Goal: Task Accomplishment & Management: Manage account settings

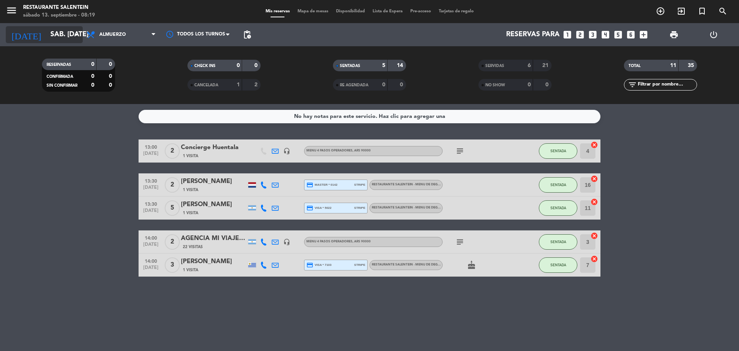
click at [82, 38] on input "sáb. [DATE]" at bounding box center [91, 34] width 89 height 15
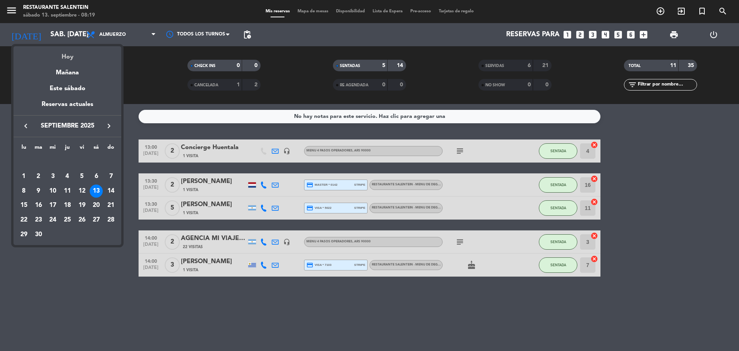
click at [74, 59] on div "Hoy" at bounding box center [67, 54] width 108 height 16
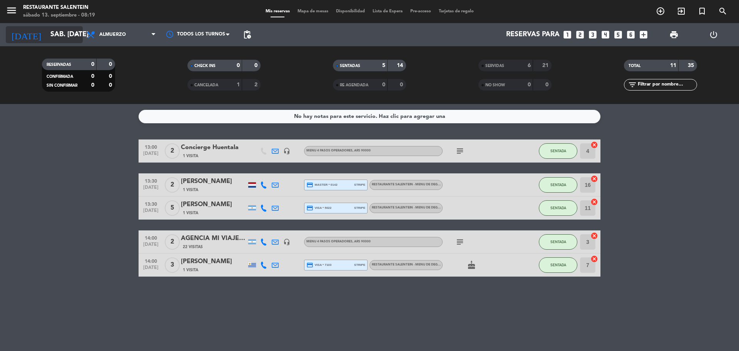
click at [68, 33] on input "sáb. [DATE]" at bounding box center [91, 34] width 89 height 15
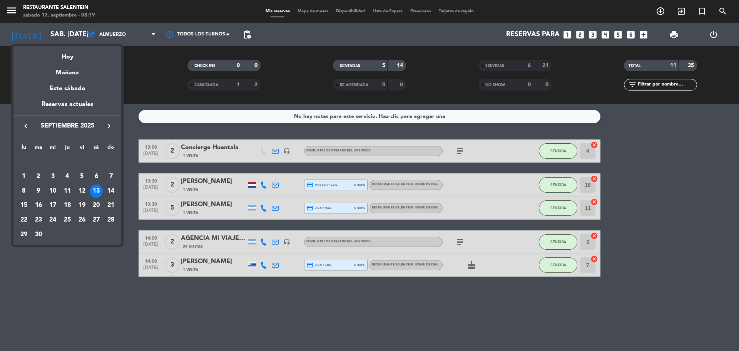
click at [100, 187] on div "13" at bounding box center [96, 190] width 13 height 13
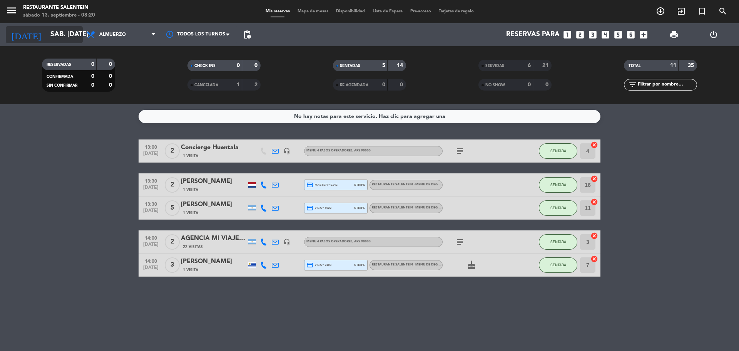
click at [65, 38] on input "sáb. [DATE]" at bounding box center [91, 34] width 89 height 15
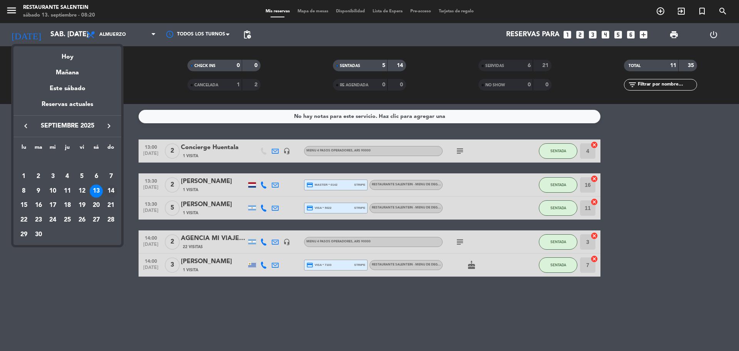
click at [111, 192] on div "14" at bounding box center [110, 190] width 13 height 13
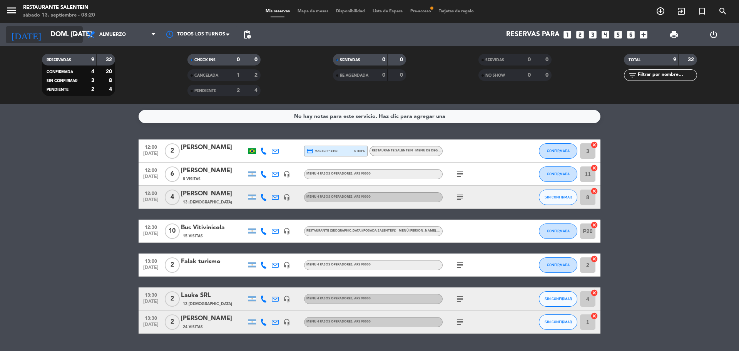
click at [66, 31] on input "dom. [DATE]" at bounding box center [91, 34] width 89 height 15
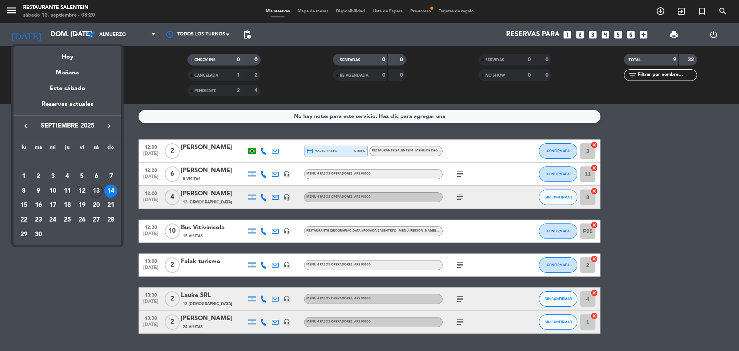
click at [97, 191] on div "13" at bounding box center [96, 190] width 13 height 13
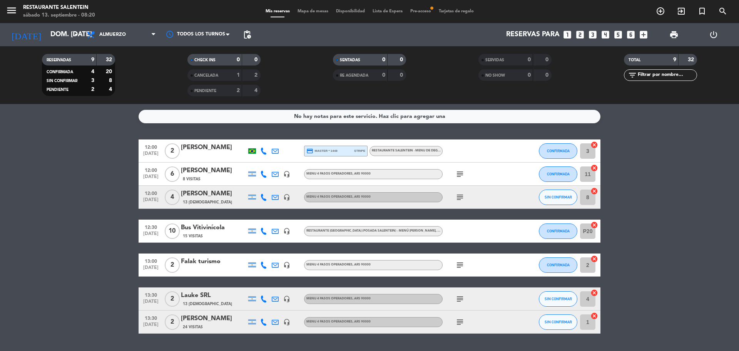
type input "sáb. [DATE]"
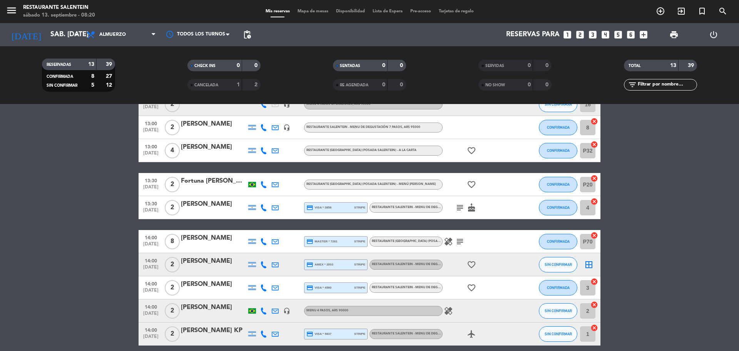
scroll to position [154, 0]
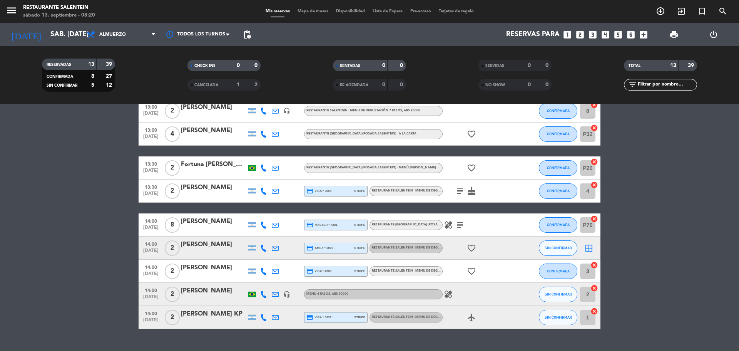
click at [590, 246] on icon "border_all" at bounding box center [588, 247] width 9 height 9
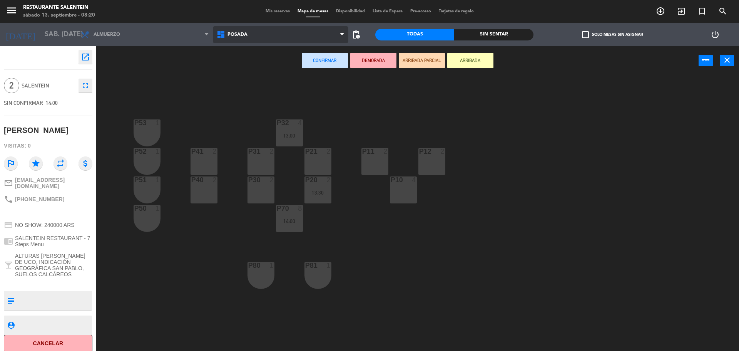
click at [242, 32] on span "Posada" at bounding box center [237, 34] width 20 height 5
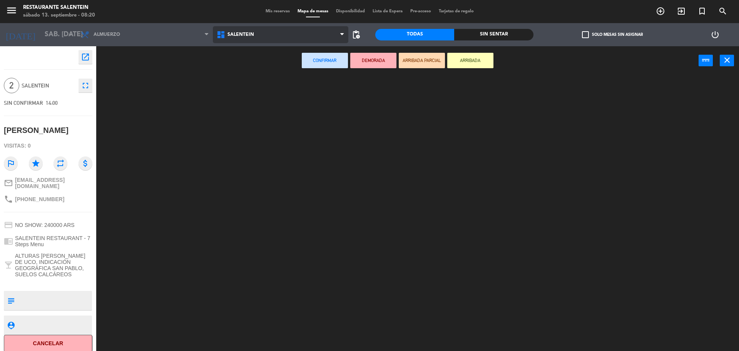
click at [251, 82] on ng-component "menu Restaurante Salentein sábado 13. septiembre - 08:20 Mis reservas Mapa de m…" at bounding box center [369, 176] width 739 height 353
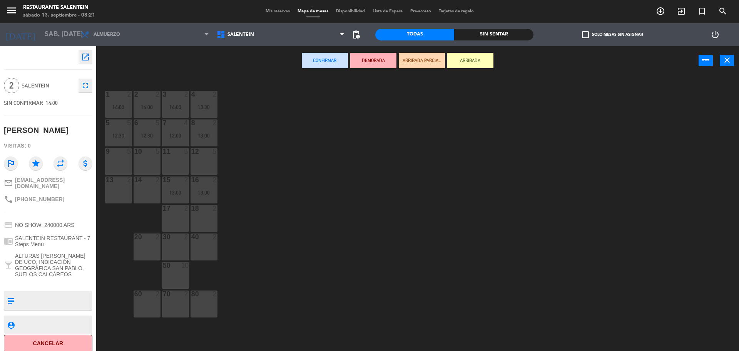
click at [141, 189] on div "14 2" at bounding box center [147, 189] width 27 height 27
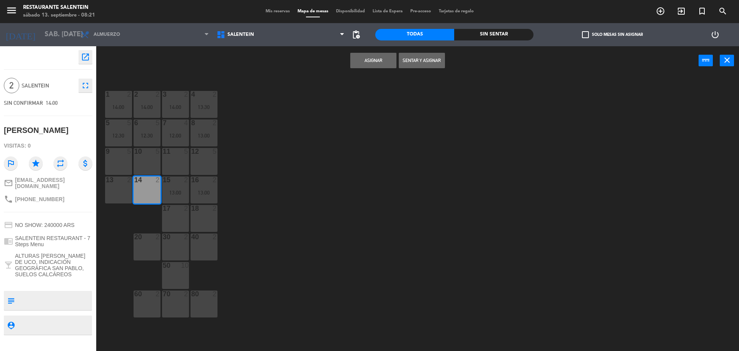
click at [374, 62] on button "Asignar" at bounding box center [373, 60] width 46 height 15
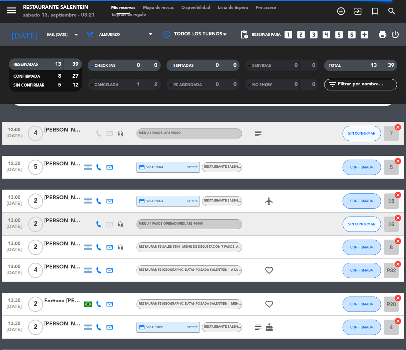
scroll to position [17, 0]
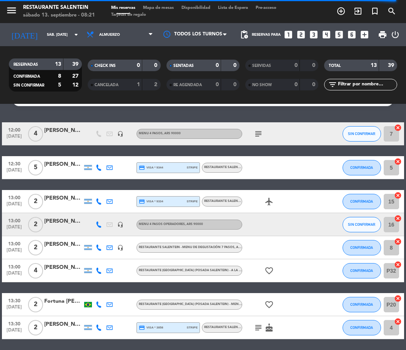
click at [52, 137] on div at bounding box center [63, 138] width 38 height 6
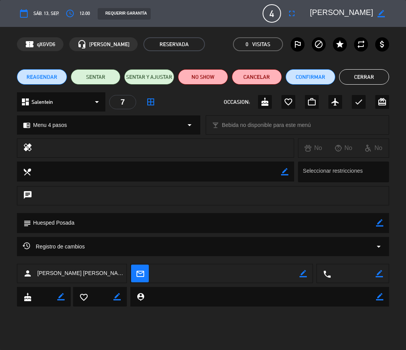
click at [365, 80] on button "Cerrar" at bounding box center [365, 76] width 50 height 15
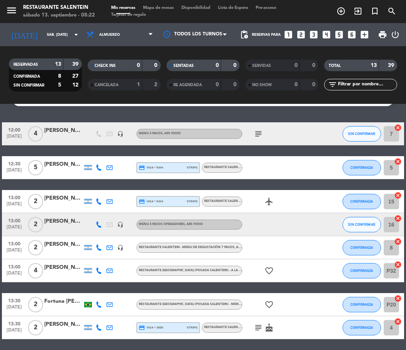
click at [47, 135] on div "[PERSON_NAME] [PERSON_NAME]" at bounding box center [63, 130] width 38 height 9
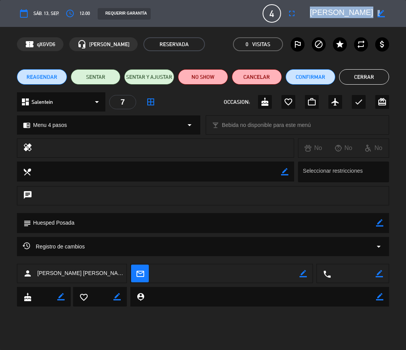
drag, startPoint x: 309, startPoint y: 12, endPoint x: 380, endPoint y: 11, distance: 70.8
click at [380, 11] on div "border_color" at bounding box center [347, 14] width 85 height 14
click at [368, 77] on button "Cerrar" at bounding box center [365, 76] width 50 height 15
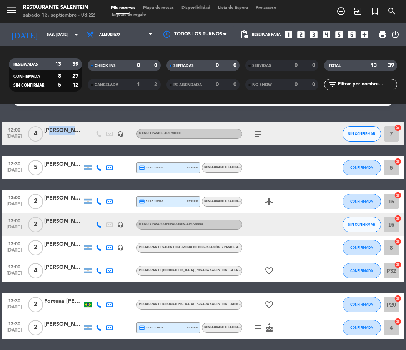
drag, startPoint x: 48, startPoint y: 133, endPoint x: 82, endPoint y: 132, distance: 34.7
click at [70, 138] on div at bounding box center [63, 138] width 38 height 6
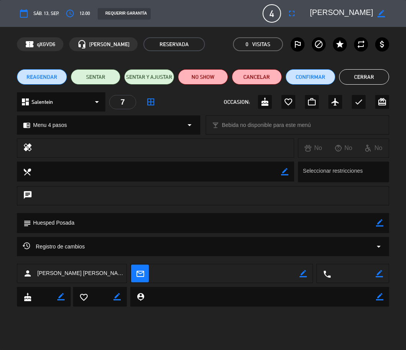
click at [384, 12] on icon "border_color" at bounding box center [381, 13] width 7 height 7
copy textarea
drag, startPoint x: 375, startPoint y: 11, endPoint x: 309, endPoint y: 13, distance: 65.9
click at [309, 13] on div at bounding box center [347, 14] width 85 height 14
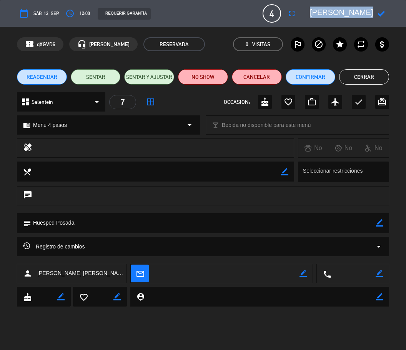
copy textarea
click at [353, 79] on button "Cerrar" at bounding box center [365, 76] width 50 height 15
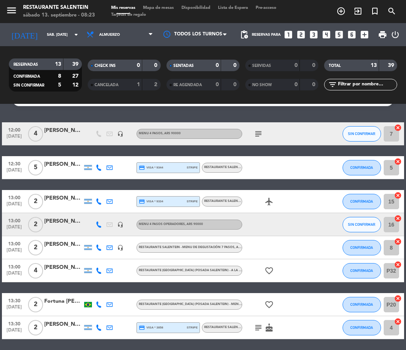
drag, startPoint x: 43, startPoint y: 128, endPoint x: 75, endPoint y: 127, distance: 31.6
click at [74, 134] on div "[PERSON_NAME] [PERSON_NAME]" at bounding box center [63, 130] width 38 height 9
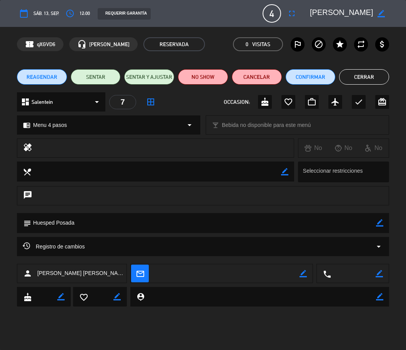
scroll to position [0, 21]
drag, startPoint x: 314, startPoint y: 12, endPoint x: 378, endPoint y: 15, distance: 63.9
click at [378, 15] on div "border_color" at bounding box center [347, 14] width 85 height 14
click at [353, 21] on div "calendar_today sáb. 13, sep. access_time 12:00 REQUERIR GARANTÍA 4 [PERSON_NAME…" at bounding box center [203, 13] width 373 height 18
drag, startPoint x: 376, startPoint y: 12, endPoint x: 335, endPoint y: 7, distance: 40.8
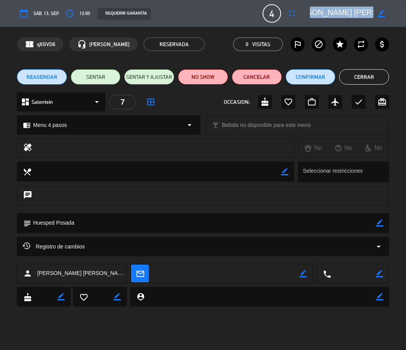
click at [351, 11] on div "border_color" at bounding box center [347, 14] width 85 height 14
click at [381, 16] on icon "border_color" at bounding box center [381, 13] width 7 height 7
click at [357, 73] on button "Cerrar" at bounding box center [365, 76] width 50 height 15
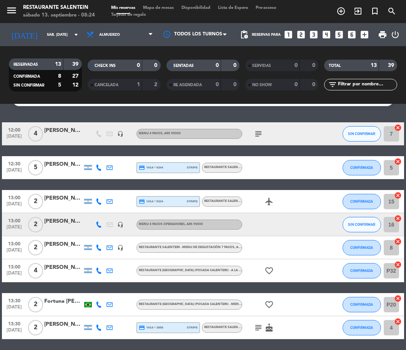
click at [56, 162] on div "[PERSON_NAME]" at bounding box center [63, 164] width 38 height 9
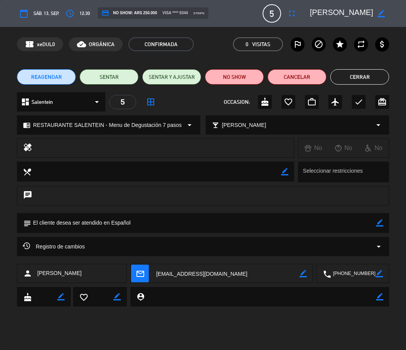
click at [345, 79] on button "Cerrar" at bounding box center [360, 76] width 59 height 15
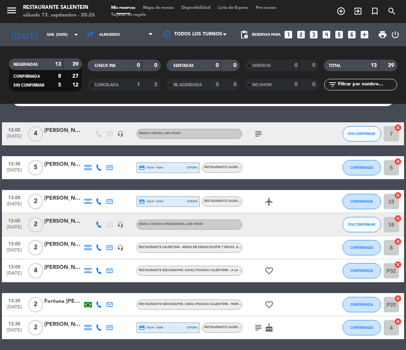
click at [57, 201] on div "[PERSON_NAME]" at bounding box center [63, 198] width 38 height 9
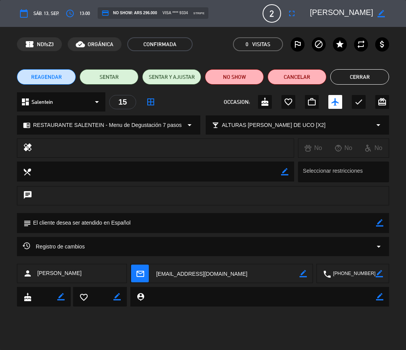
click at [338, 73] on button "Cerrar" at bounding box center [360, 76] width 59 height 15
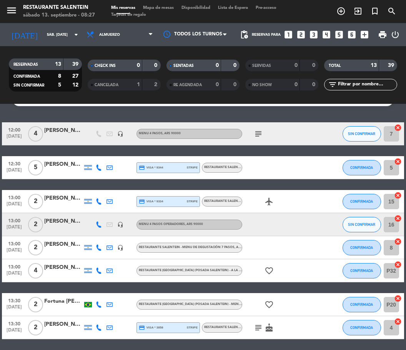
click at [64, 217] on div "13:00 [DATE] 2 [PERSON_NAME] headset_mic Menu 4 pasos operadores , ARS 90000 SI…" at bounding box center [203, 224] width 402 height 23
click at [65, 222] on div "[PERSON_NAME]" at bounding box center [63, 221] width 38 height 9
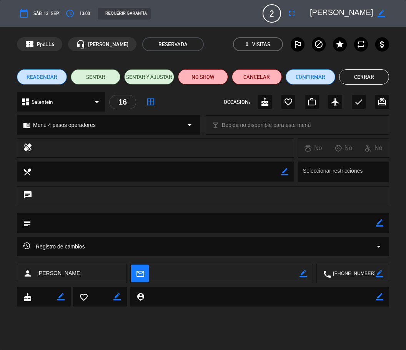
scroll to position [0, 8]
drag, startPoint x: 311, startPoint y: 10, endPoint x: 392, endPoint y: 15, distance: 81.7
click at [392, 15] on div "calendar_today sáb. 13, sep. access_time 13:00 REQUERIR GARANTÍA 2 [PERSON_NAME…" at bounding box center [203, 13] width 406 height 27
click at [364, 78] on button "Cerrar" at bounding box center [365, 76] width 50 height 15
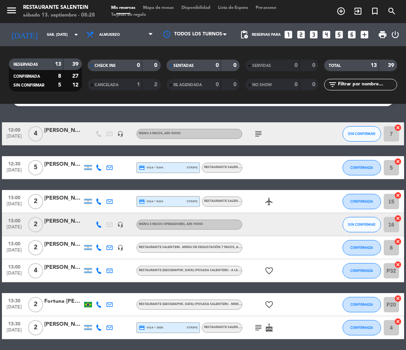
click at [50, 245] on div "[PERSON_NAME]" at bounding box center [63, 244] width 38 height 9
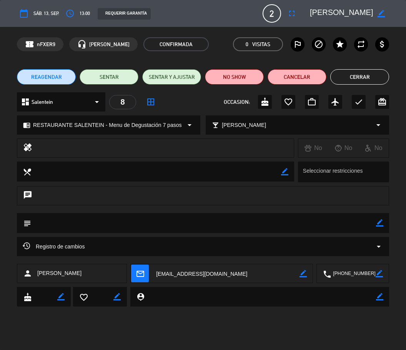
drag, startPoint x: 310, startPoint y: 11, endPoint x: 371, endPoint y: 14, distance: 60.9
click at [371, 14] on div "border_color" at bounding box center [347, 14] width 85 height 14
drag, startPoint x: 313, startPoint y: 9, endPoint x: 374, endPoint y: 12, distance: 60.9
click at [374, 12] on div "border_color" at bounding box center [347, 14] width 85 height 14
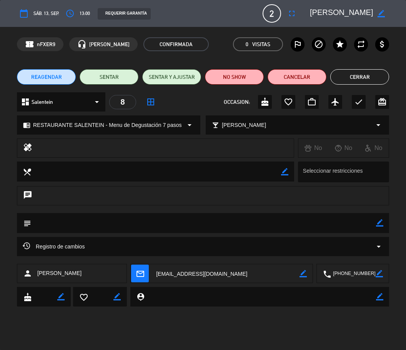
click at [127, 103] on div "8" at bounding box center [122, 102] width 27 height 14
click at [147, 104] on icon "border_all" at bounding box center [150, 101] width 9 height 9
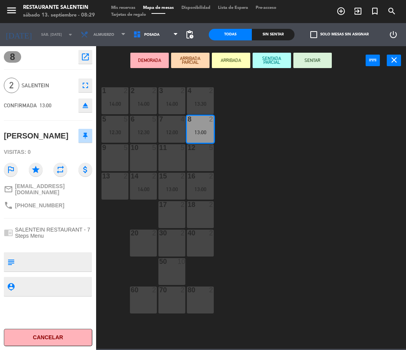
click at [320, 59] on button "SENTAR" at bounding box center [313, 60] width 38 height 15
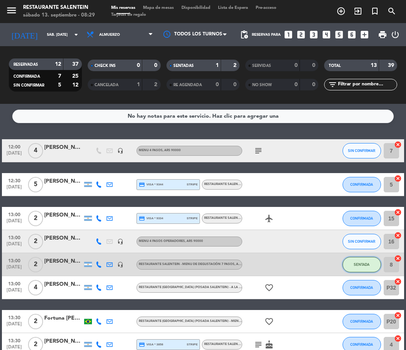
click at [367, 266] on span "SENTADA" at bounding box center [362, 265] width 16 height 4
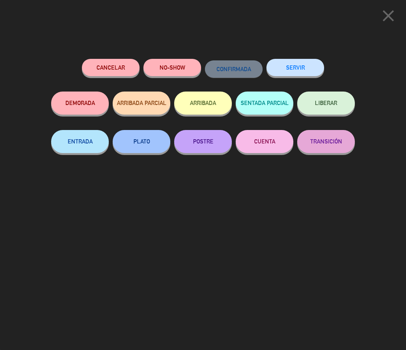
click at [342, 101] on button "LIBERAR" at bounding box center [327, 103] width 58 height 23
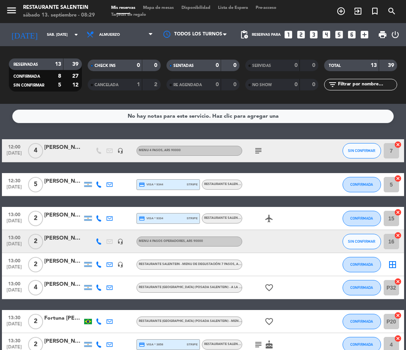
click at [397, 266] on icon "border_all" at bounding box center [392, 264] width 9 height 9
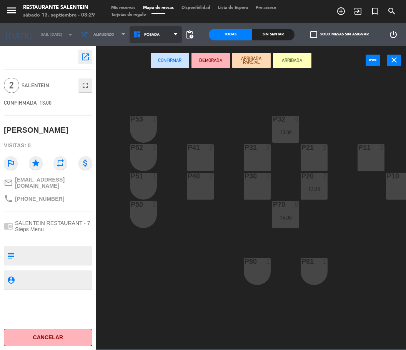
click at [150, 40] on span "Posada" at bounding box center [156, 34] width 53 height 17
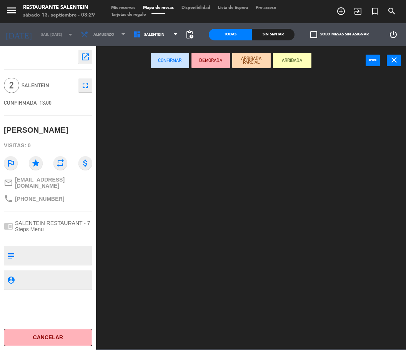
click at [157, 90] on ng-component "menu Restaurante Salentein sábado 13. septiembre - 08:29 Mis reservas Mapa de m…" at bounding box center [203, 174] width 406 height 349
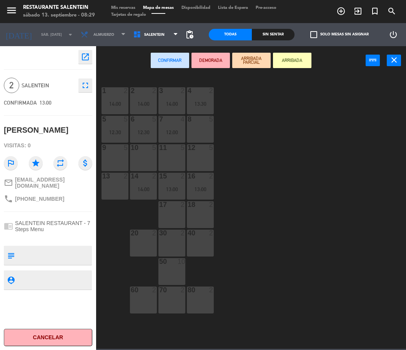
click at [206, 134] on div "8 5" at bounding box center [200, 129] width 27 height 27
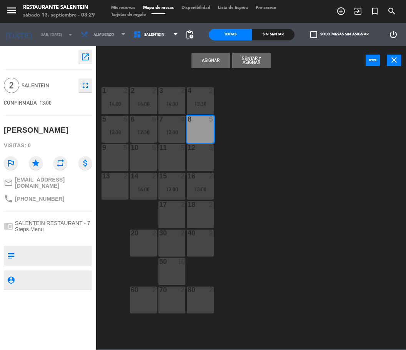
click at [220, 60] on button "Asignar" at bounding box center [211, 60] width 38 height 15
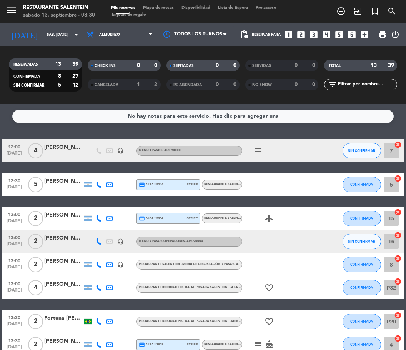
click at [54, 291] on div at bounding box center [63, 292] width 38 height 6
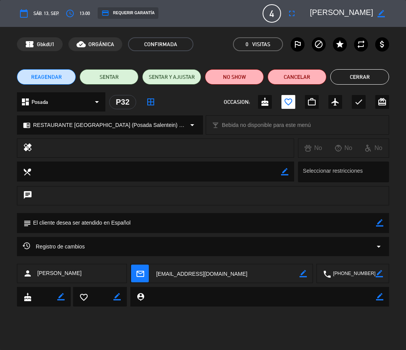
click at [360, 75] on button "Cerrar" at bounding box center [360, 76] width 59 height 15
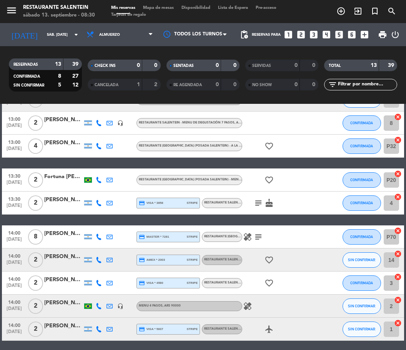
scroll to position [154, 0]
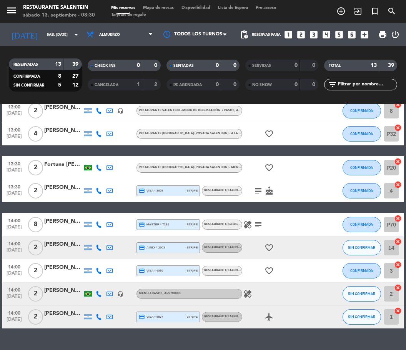
click at [52, 185] on div "[PERSON_NAME]" at bounding box center [63, 187] width 38 height 9
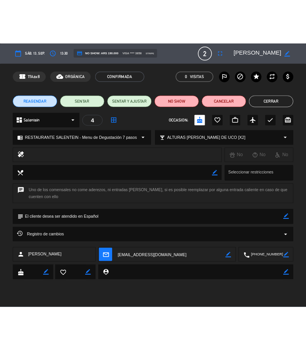
scroll to position [0, 26]
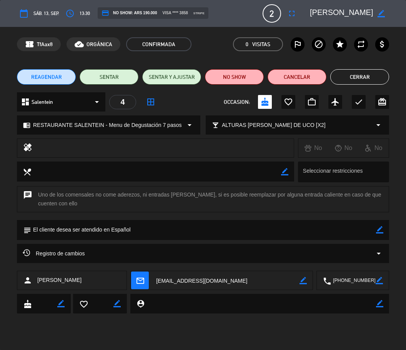
drag, startPoint x: 310, startPoint y: 11, endPoint x: 383, endPoint y: 16, distance: 72.6
click at [383, 16] on div "border_color" at bounding box center [347, 14] width 85 height 14
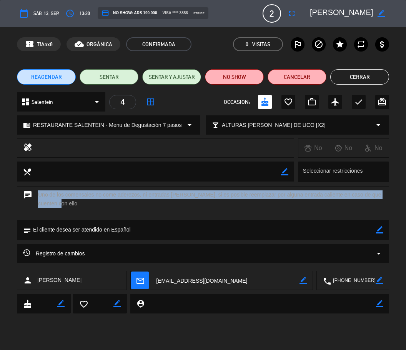
drag, startPoint x: 166, startPoint y: 209, endPoint x: 86, endPoint y: 199, distance: 80.3
click at [86, 199] on div "chat Uno de los comensales no come aderezos, ni entradas [PERSON_NAME], si es p…" at bounding box center [203, 199] width 373 height 26
copy div "Uno de los comensales no come aderezos, ni entradas [PERSON_NAME], si es posibl…"
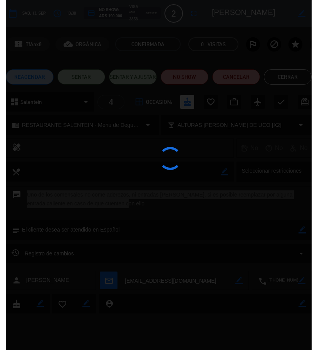
scroll to position [0, 22]
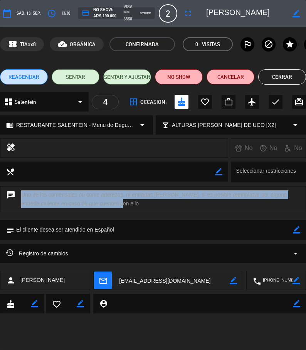
click at [149, 211] on div "chat Uno de los comensales no come aderezos, ni entradas [PERSON_NAME], si es p…" at bounding box center [153, 199] width 306 height 26
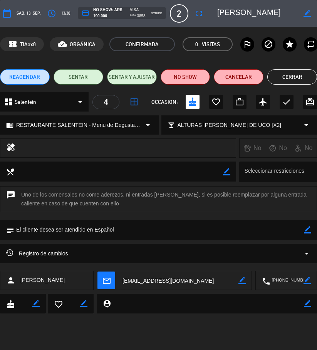
click at [282, 80] on button "Cerrar" at bounding box center [292, 76] width 50 height 15
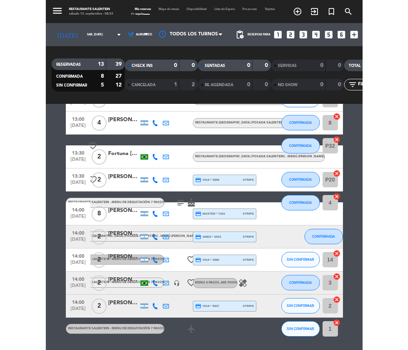
scroll to position [171, 0]
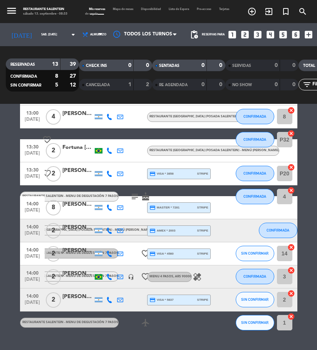
click at [75, 206] on div "[PERSON_NAME]" at bounding box center [77, 204] width 31 height 9
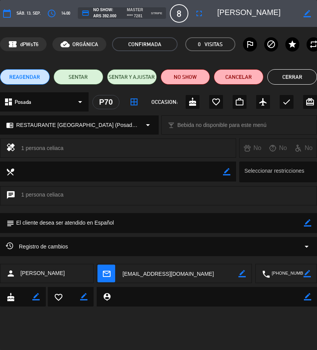
click at [278, 74] on button "Cerrar" at bounding box center [292, 76] width 50 height 15
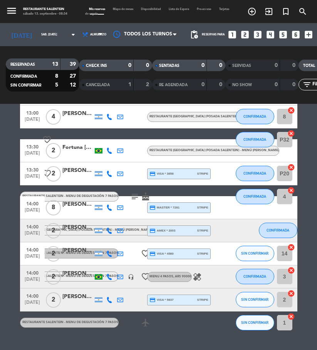
click at [76, 206] on div "[PERSON_NAME]" at bounding box center [77, 204] width 31 height 9
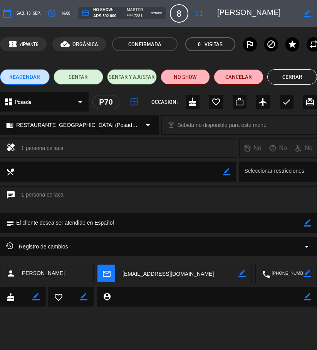
click at [290, 80] on button "Cerrar" at bounding box center [292, 76] width 50 height 15
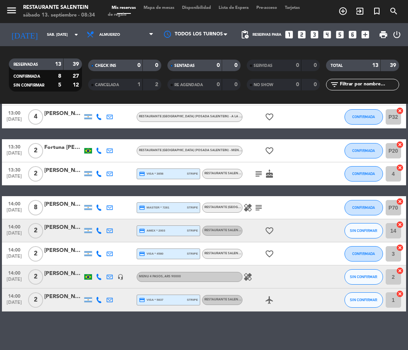
click at [64, 209] on div "[PERSON_NAME]" at bounding box center [63, 204] width 38 height 9
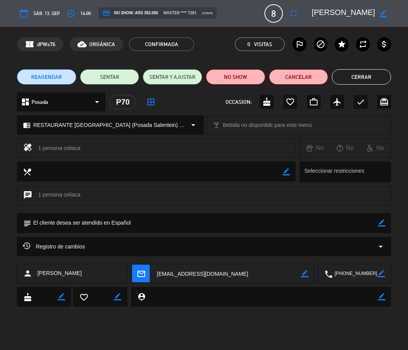
click at [376, 74] on button "Cerrar" at bounding box center [361, 76] width 59 height 15
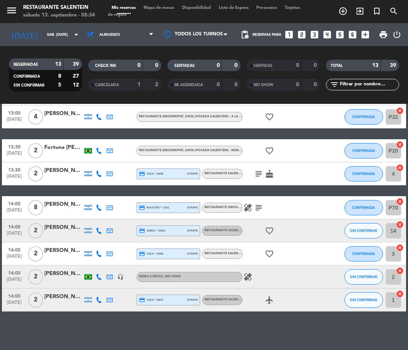
click at [53, 227] on div "[PERSON_NAME]" at bounding box center [63, 227] width 38 height 9
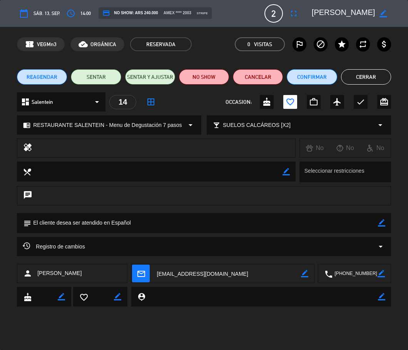
drag, startPoint x: 310, startPoint y: 12, endPoint x: 365, endPoint y: 13, distance: 54.7
click at [365, 13] on div "border_color" at bounding box center [348, 14] width 85 height 14
drag, startPoint x: 317, startPoint y: 11, endPoint x: 375, endPoint y: 14, distance: 58.6
click at [380, 11] on div "border_color" at bounding box center [348, 14] width 85 height 14
click at [376, 74] on button "Cerrar" at bounding box center [366, 76] width 50 height 15
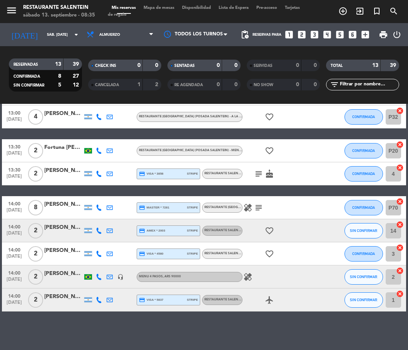
click at [62, 249] on div "[PERSON_NAME]" at bounding box center [63, 250] width 38 height 9
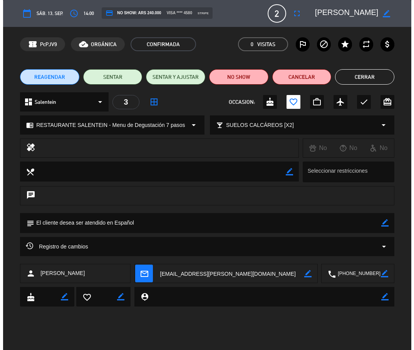
scroll to position [0, 13]
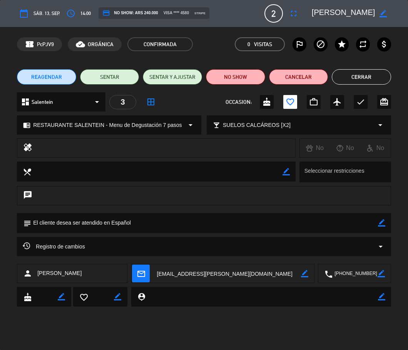
drag, startPoint x: 314, startPoint y: 10, endPoint x: 385, endPoint y: 7, distance: 70.9
click at [385, 7] on div "border_color" at bounding box center [348, 14] width 85 height 14
click at [363, 70] on button "Cerrar" at bounding box center [361, 76] width 59 height 15
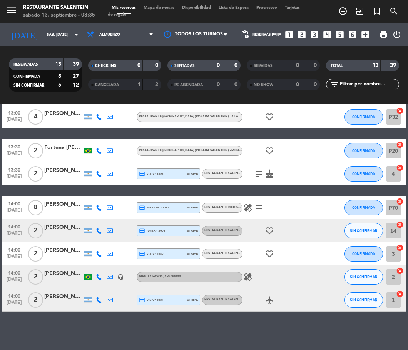
click at [65, 280] on div at bounding box center [63, 281] width 38 height 6
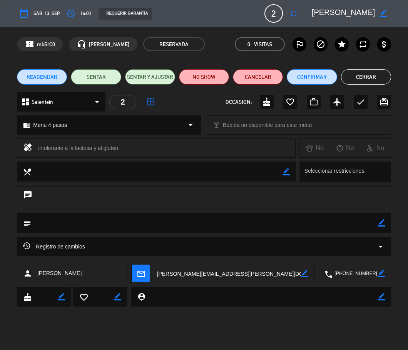
drag, startPoint x: 312, startPoint y: 12, endPoint x: 360, endPoint y: 15, distance: 47.5
click at [360, 15] on textarea at bounding box center [344, 14] width 64 height 14
drag, startPoint x: 125, startPoint y: 147, endPoint x: 25, endPoint y: 147, distance: 99.3
click at [25, 147] on div "healing intolerante a la lactosa y al gluten" at bounding box center [156, 148] width 279 height 19
copy div "aling intolerante a la lactosa y al gluten"
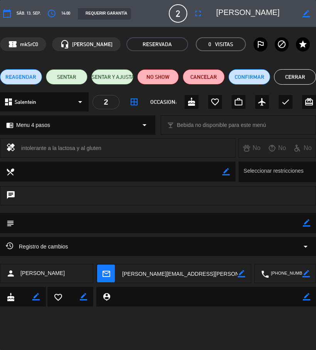
click at [288, 76] on button "Cerrar" at bounding box center [295, 76] width 42 height 15
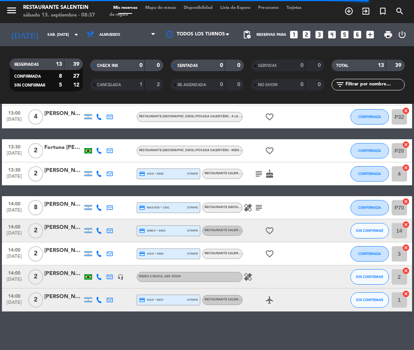
click at [58, 298] on div "[PERSON_NAME] KP" at bounding box center [63, 297] width 38 height 9
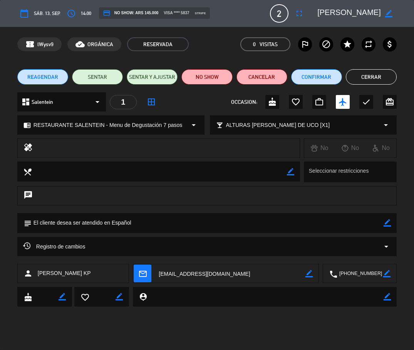
drag, startPoint x: 319, startPoint y: 13, endPoint x: 391, endPoint y: 18, distance: 72.2
click at [392, 18] on div "border_color" at bounding box center [354, 14] width 85 height 14
click at [379, 74] on button "Cerrar" at bounding box center [371, 76] width 51 height 15
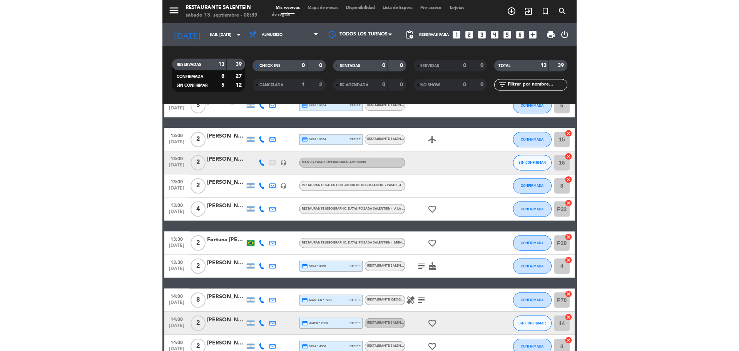
scroll to position [77, 0]
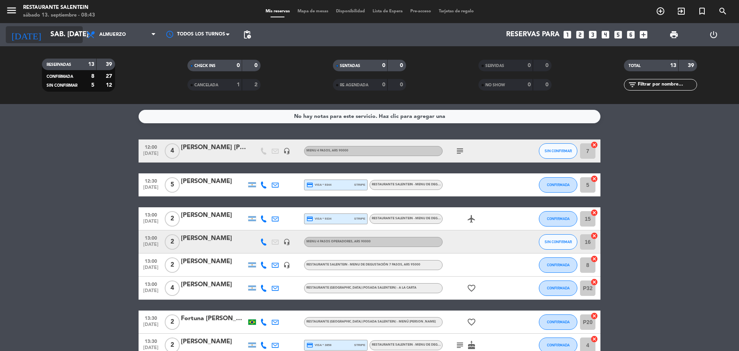
click at [64, 31] on input "sáb. [DATE]" at bounding box center [91, 34] width 89 height 15
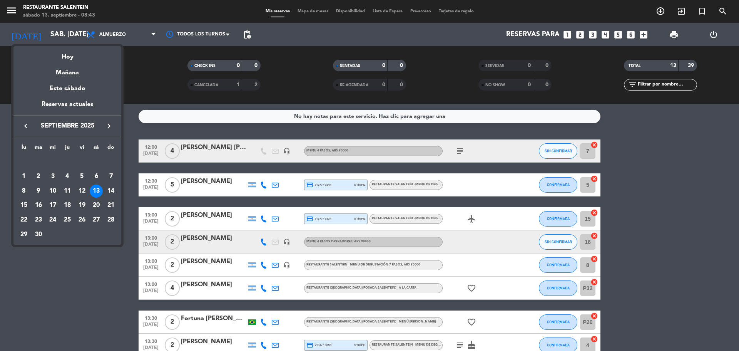
click at [111, 129] on icon "keyboard_arrow_right" at bounding box center [108, 125] width 9 height 9
click at [112, 190] on div "12" at bounding box center [110, 190] width 13 height 13
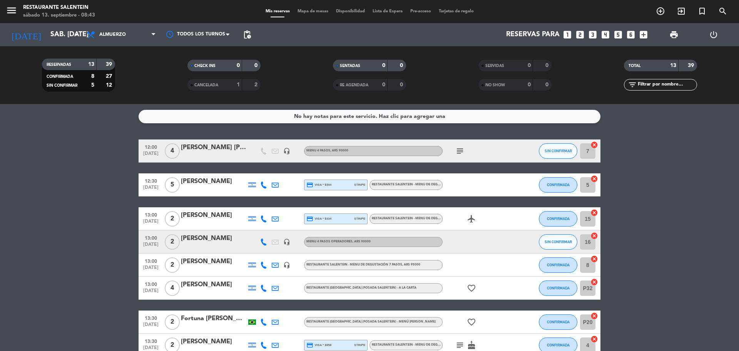
type input "dom. [DATE]"
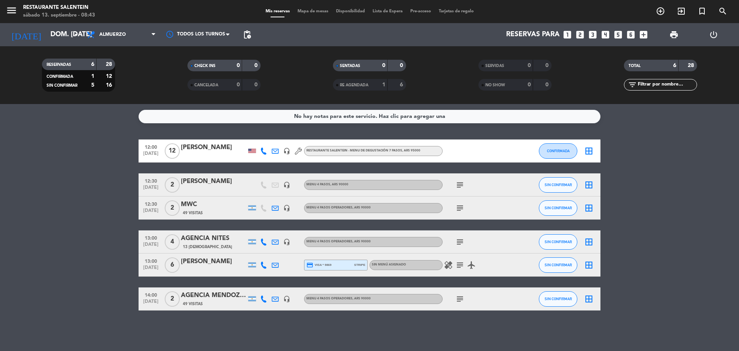
click at [221, 148] on div "[PERSON_NAME]" at bounding box center [213, 147] width 65 height 10
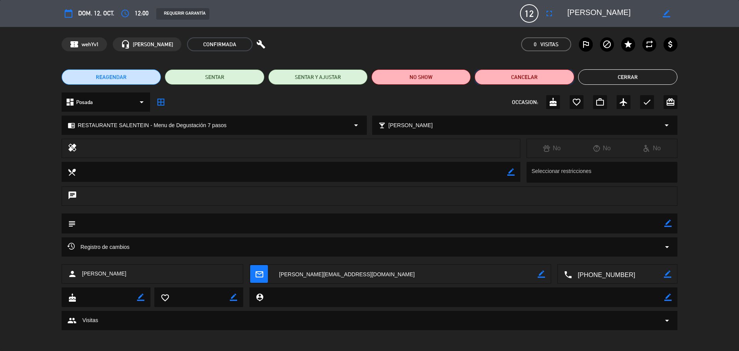
click at [521, 81] on button "Cancelar" at bounding box center [524, 76] width 99 height 15
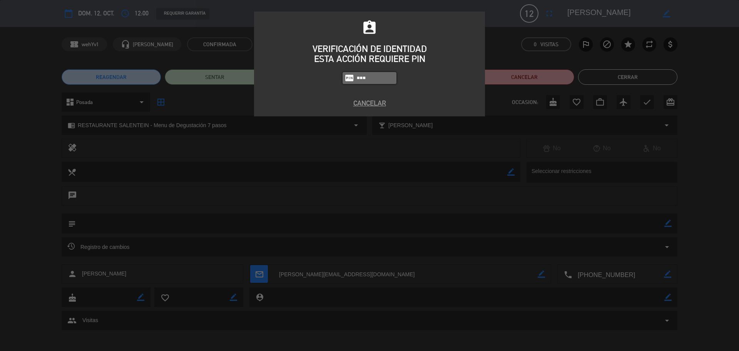
type input "3050"
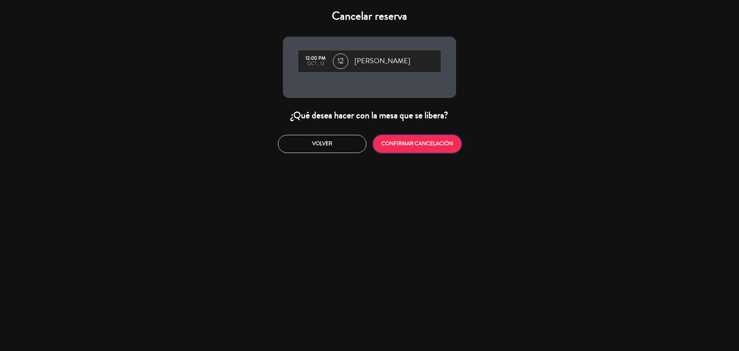
click at [397, 147] on button "CONFIRMAR CANCELACIÓN" at bounding box center [417, 144] width 89 height 18
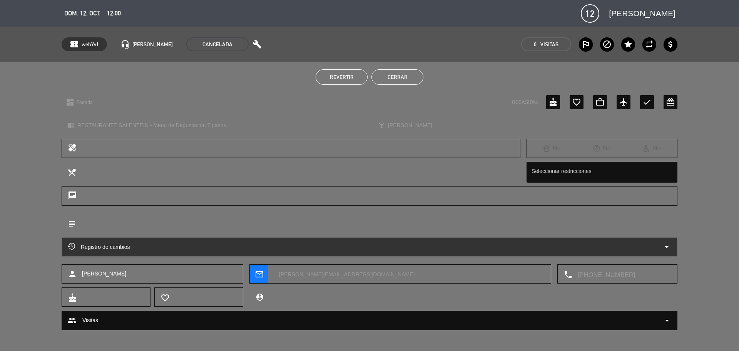
click at [400, 80] on button "Cerrar" at bounding box center [397, 76] width 52 height 15
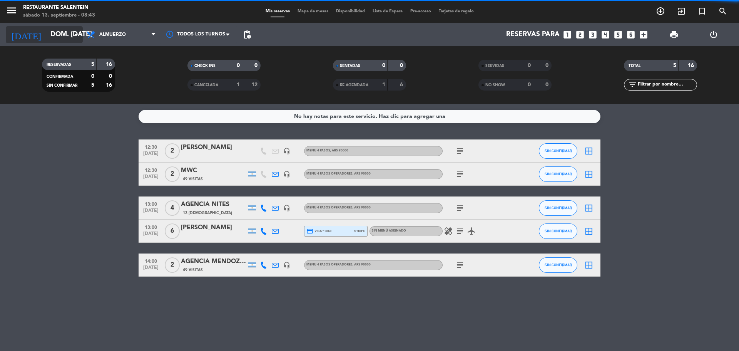
click at [70, 30] on input "dom. [DATE]" at bounding box center [91, 34] width 89 height 15
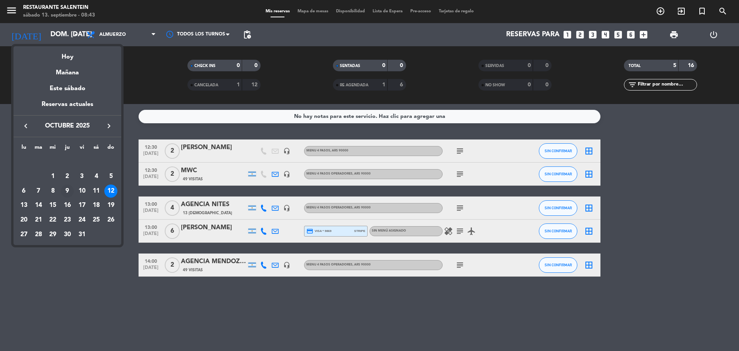
click at [71, 189] on div "9" at bounding box center [67, 190] width 13 height 13
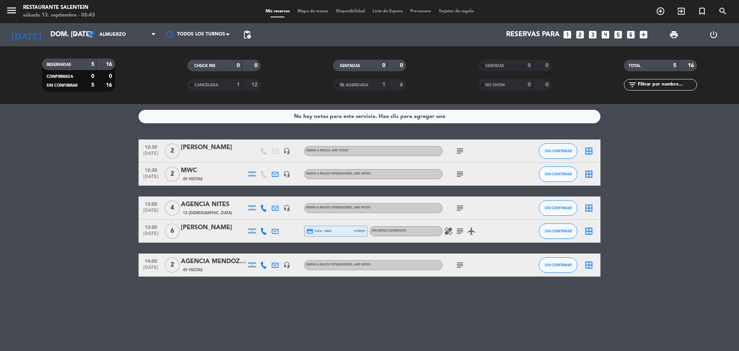
type input "[DEMOGRAPHIC_DATA] [DATE]"
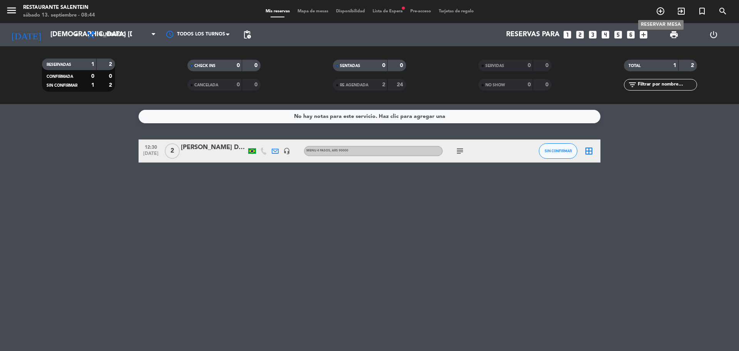
click at [659, 11] on icon "add_circle_outline" at bounding box center [660, 11] width 9 height 9
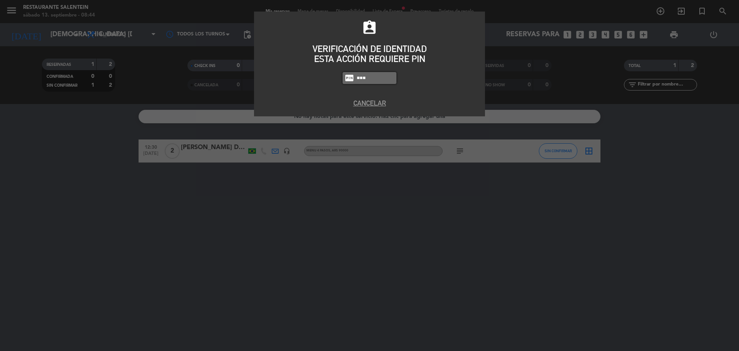
type input "3050"
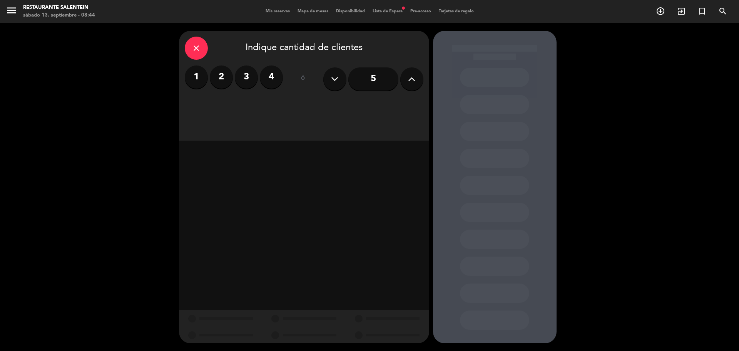
click at [421, 82] on button at bounding box center [411, 78] width 23 height 23
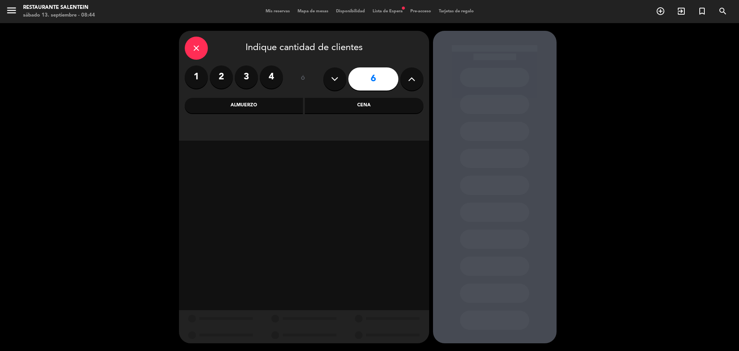
click at [420, 82] on button at bounding box center [411, 78] width 23 height 23
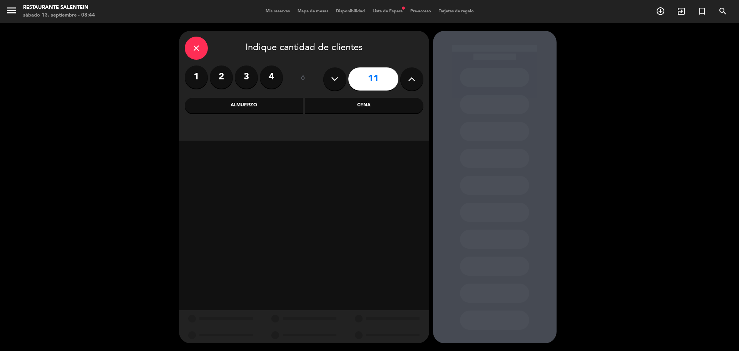
click at [420, 82] on button at bounding box center [411, 78] width 23 height 23
type input "12"
click at [251, 105] on div "Almuerzo" at bounding box center [244, 105] width 119 height 15
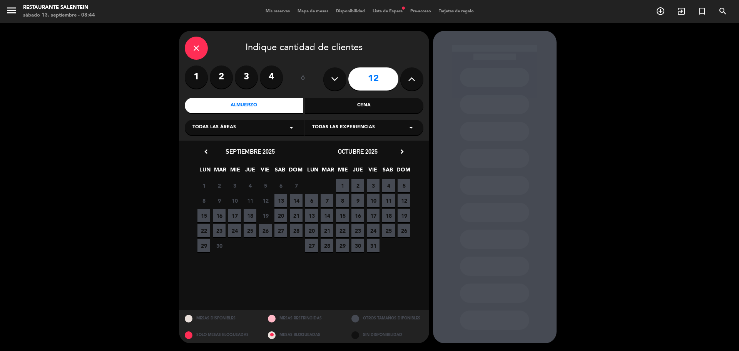
click at [357, 202] on span "9" at bounding box center [357, 200] width 13 height 13
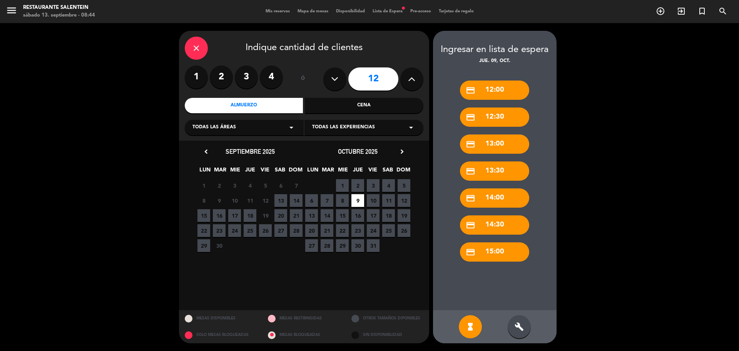
click at [500, 197] on div "credit_card 14:00" at bounding box center [494, 197] width 69 height 19
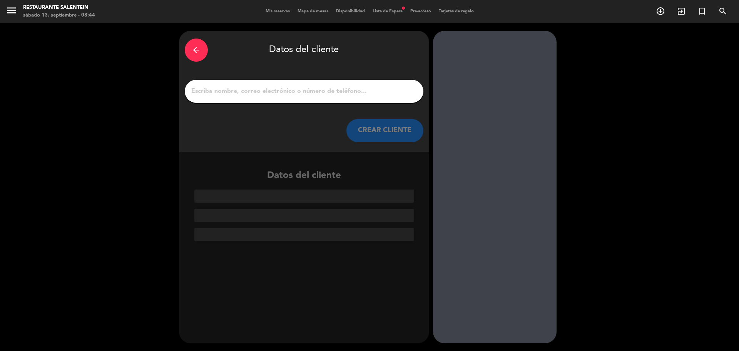
click at [335, 90] on input "1" at bounding box center [304, 91] width 227 height 11
paste input "[PERSON_NAME][EMAIL_ADDRESS][DOMAIN_NAME]"
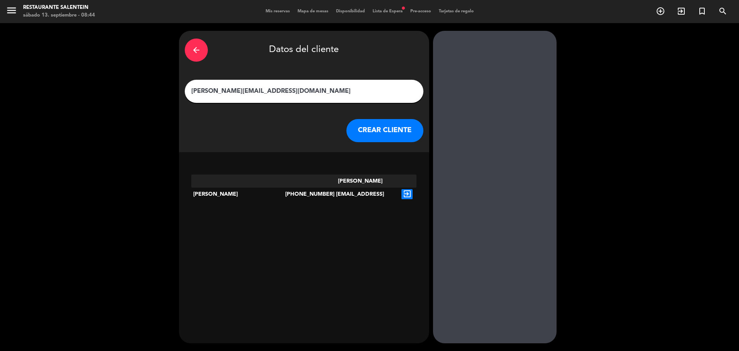
type input "[PERSON_NAME][EMAIL_ADDRESS][DOMAIN_NAME]"
click at [409, 189] on icon "exit_to_app" at bounding box center [406, 194] width 11 height 10
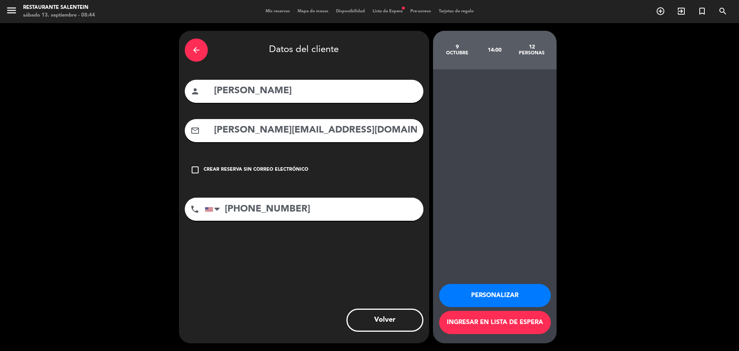
click at [500, 290] on button "Personalizar" at bounding box center [495, 295] width 112 height 23
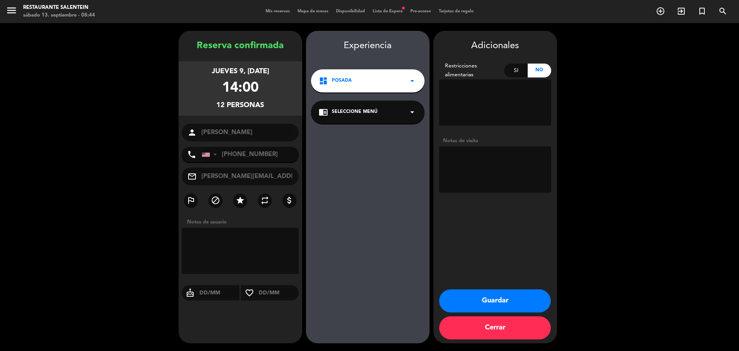
click at [389, 81] on div "dashboard Posada arrow_drop_down" at bounding box center [368, 80] width 114 height 23
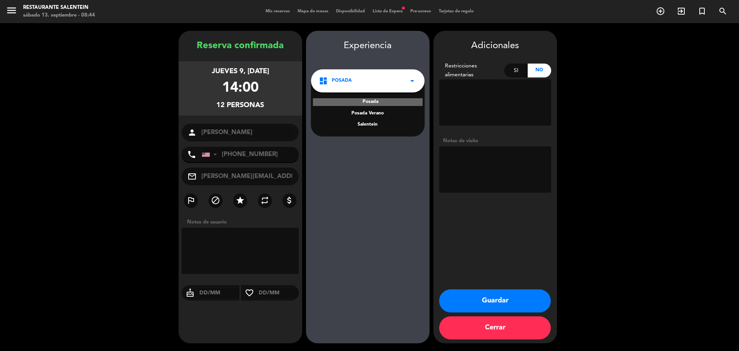
click at [370, 127] on div "Salentein" at bounding box center [368, 125] width 98 height 8
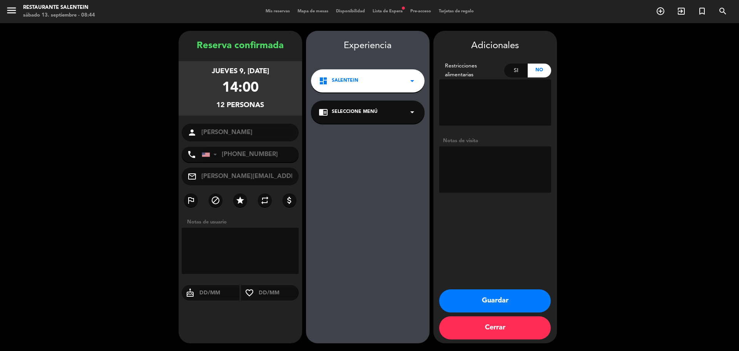
click at [513, 300] on button "Guardar" at bounding box center [495, 300] width 112 height 23
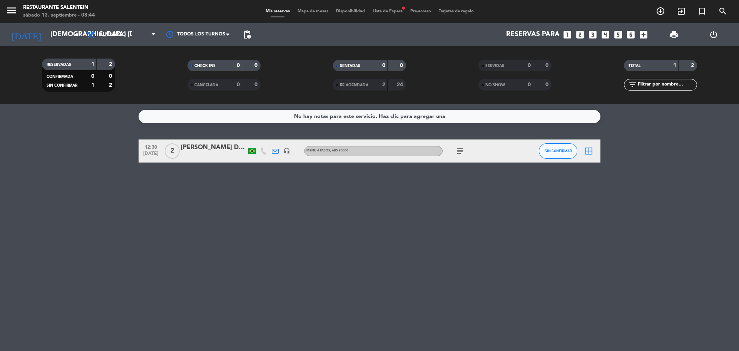
click at [390, 14] on div "Mis reservas Mapa de mesas Disponibilidad Lista de Espera fiber_manual_record P…" at bounding box center [370, 11] width 216 height 7
click at [390, 12] on span "Lista de Espera fiber_manual_record" at bounding box center [388, 11] width 38 height 4
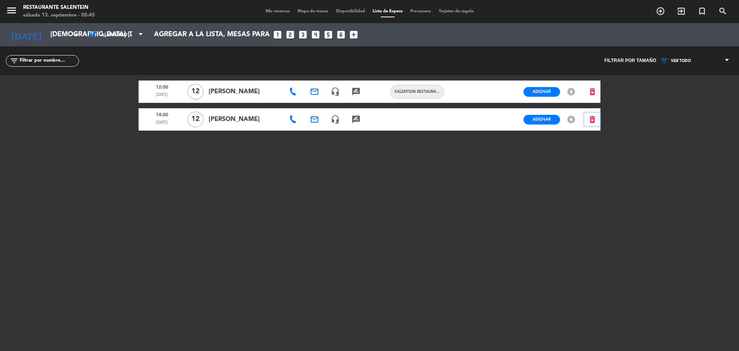
click at [592, 120] on icon "delete_forever" at bounding box center [592, 119] width 9 height 9
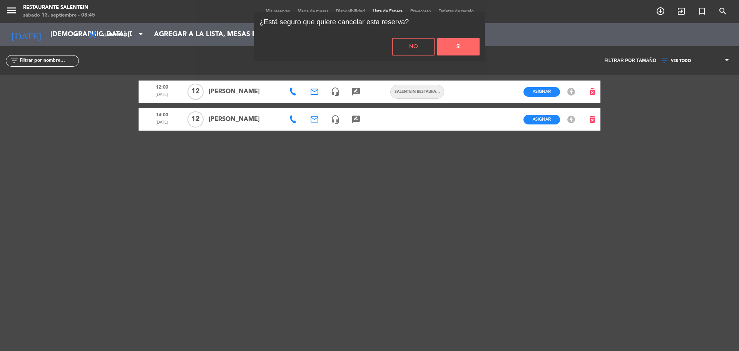
click at [446, 52] on button "Si" at bounding box center [458, 46] width 42 height 17
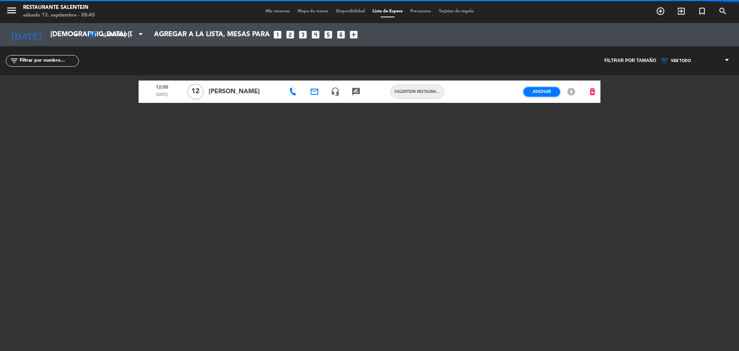
click at [538, 92] on span "Asignar" at bounding box center [542, 92] width 18 height 6
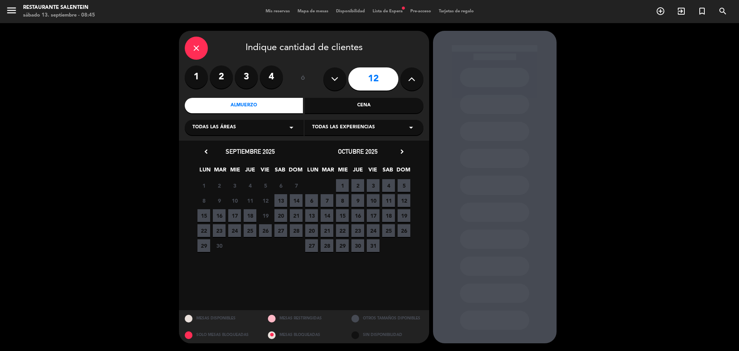
click at [200, 48] on icon "close" at bounding box center [196, 47] width 9 height 9
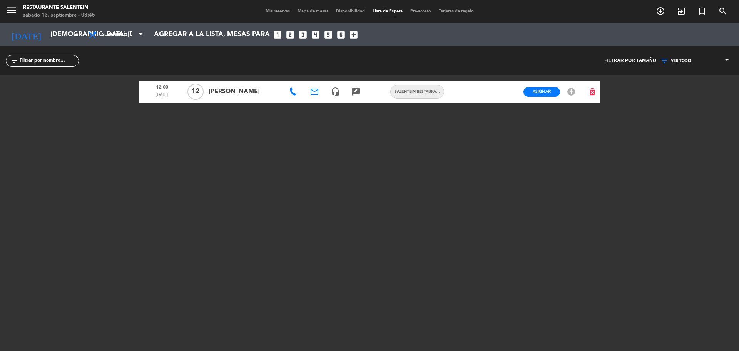
click at [236, 94] on span "[PERSON_NAME]" at bounding box center [245, 92] width 72 height 10
drag, startPoint x: 271, startPoint y: 89, endPoint x: 291, endPoint y: 89, distance: 20.0
click at [271, 89] on span "[PERSON_NAME]" at bounding box center [245, 92] width 72 height 10
click at [570, 91] on icon "offline_bolt" at bounding box center [571, 91] width 9 height 9
click at [553, 91] on button "Asignar" at bounding box center [542, 92] width 37 height 10
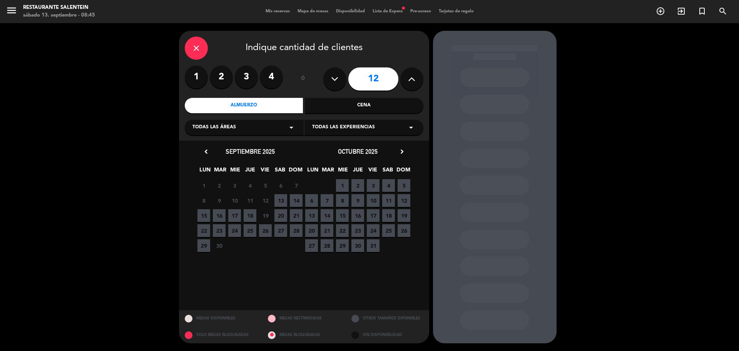
click at [360, 199] on span "9" at bounding box center [357, 200] width 13 height 13
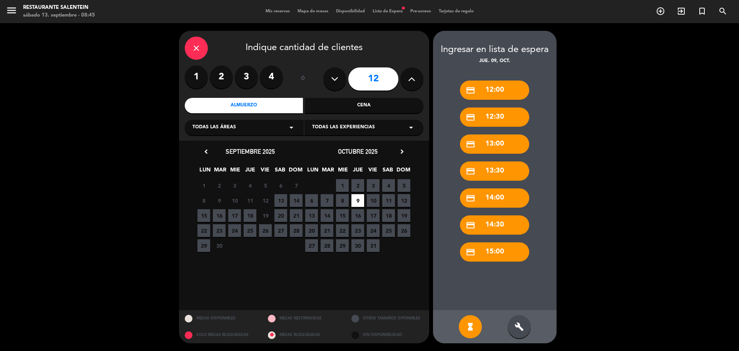
click at [513, 325] on div "build" at bounding box center [519, 326] width 23 height 23
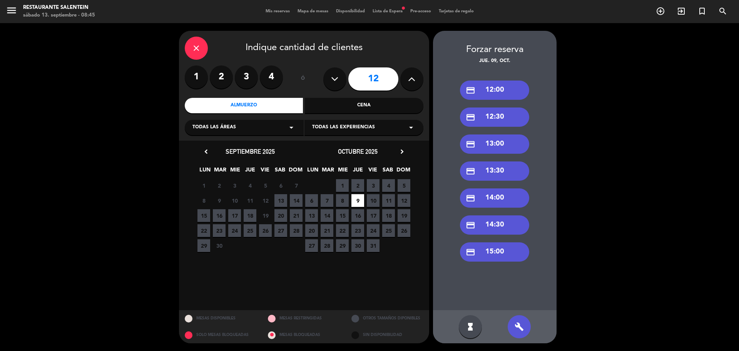
click at [499, 202] on div "credit_card 14:00" at bounding box center [494, 197] width 69 height 19
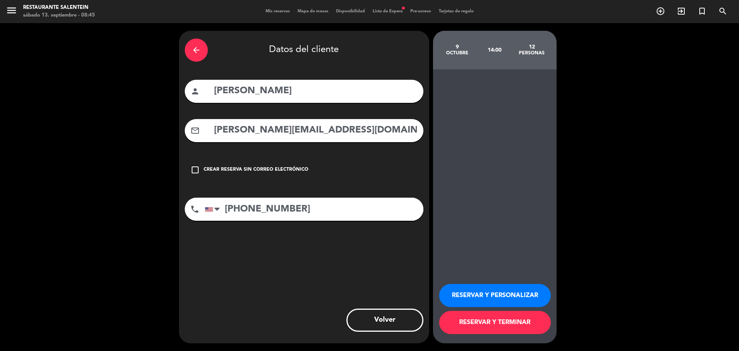
click at [479, 318] on button "RESERVAR Y TERMINAR" at bounding box center [495, 322] width 112 height 23
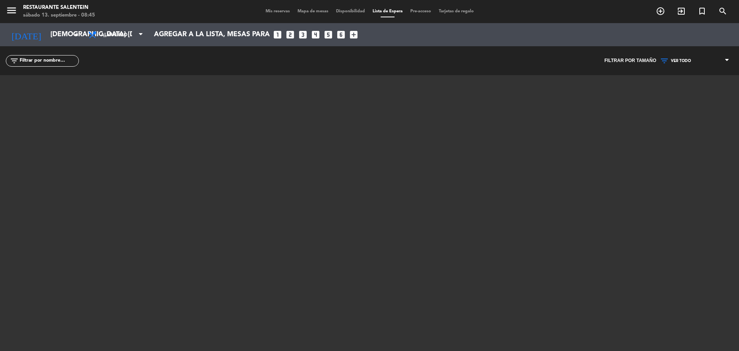
click at [275, 12] on span "Mis reservas" at bounding box center [278, 11] width 32 height 4
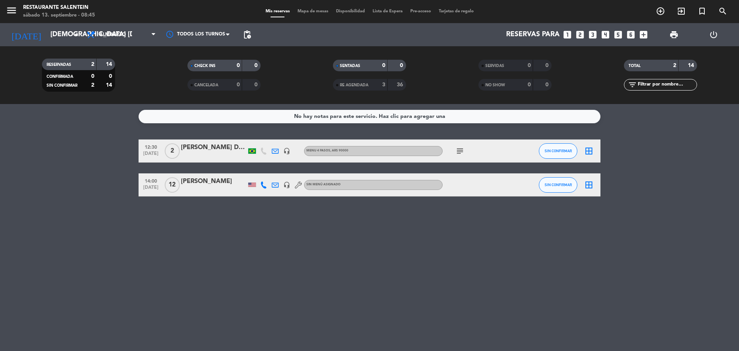
click at [373, 182] on div "Sin menú asignado" at bounding box center [373, 185] width 139 height 10
click at [488, 178] on div at bounding box center [477, 184] width 69 height 23
click at [485, 187] on div at bounding box center [477, 184] width 69 height 23
click at [208, 187] on div at bounding box center [213, 190] width 65 height 6
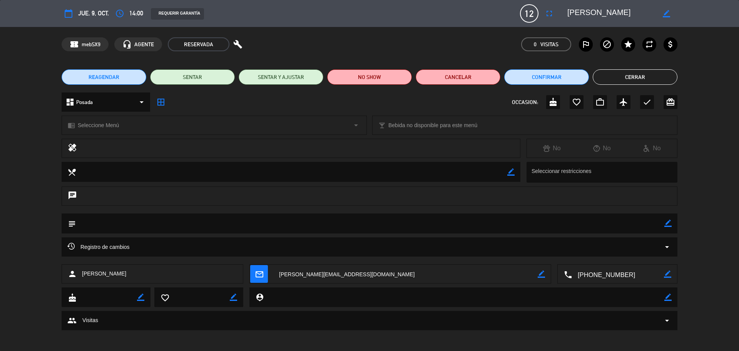
click at [462, 127] on span "Bebida no disponible para este menú" at bounding box center [432, 125] width 89 height 9
click at [303, 126] on div "chrome_reader_mode Seleccione Menú arrow_drop_down" at bounding box center [214, 125] width 304 height 18
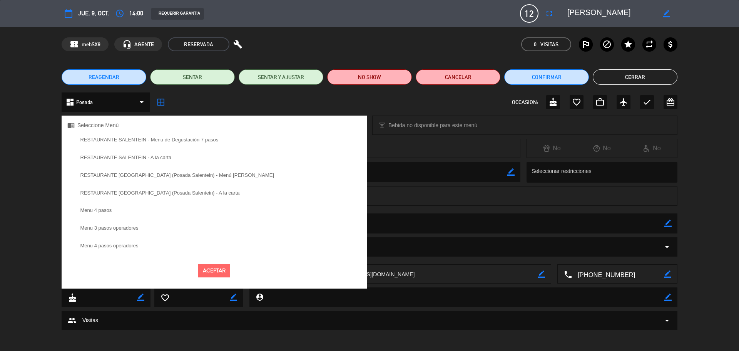
click at [147, 140] on label "RESTAURANTE SALENTEIN - Menu de Degustación 7 pasos" at bounding box center [149, 139] width 138 height 5
select select
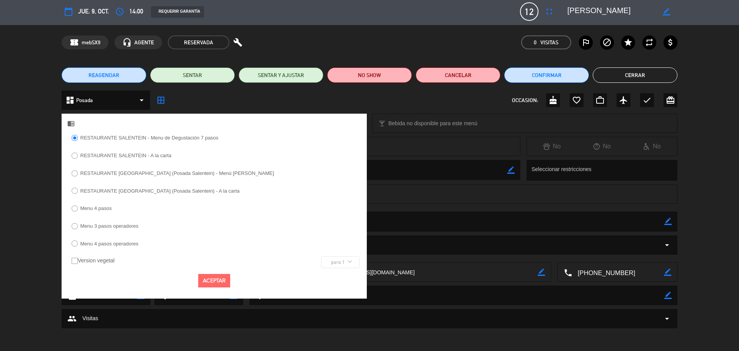
scroll to position [2, 0]
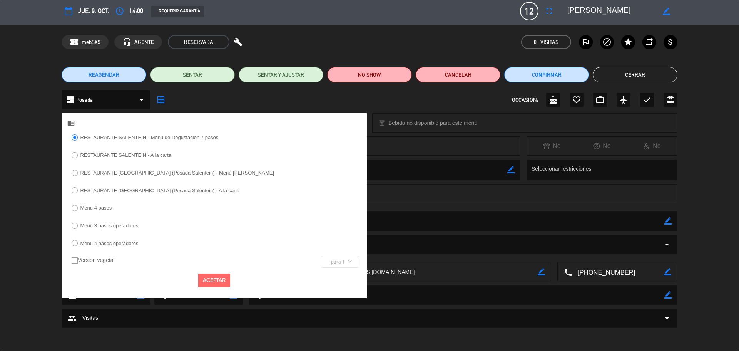
click at [221, 276] on button "Aceptar" at bounding box center [214, 279] width 32 height 13
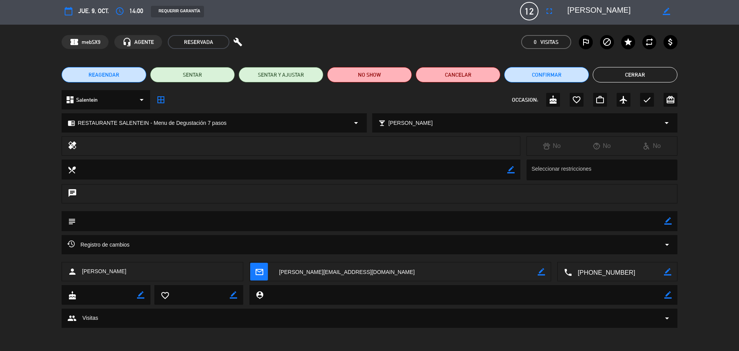
click at [626, 76] on button "Cerrar" at bounding box center [635, 74] width 85 height 15
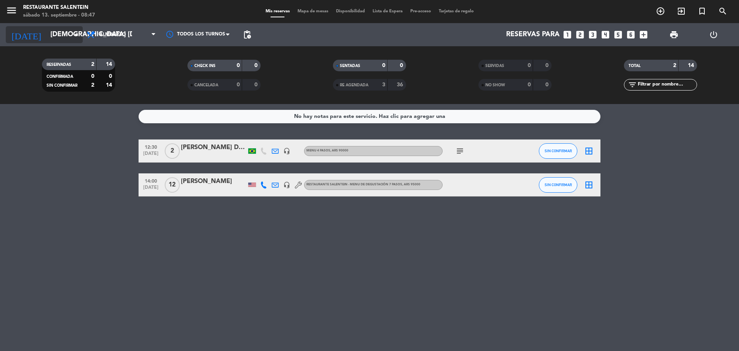
click at [66, 31] on input "[DEMOGRAPHIC_DATA] [DATE]" at bounding box center [91, 34] width 89 height 15
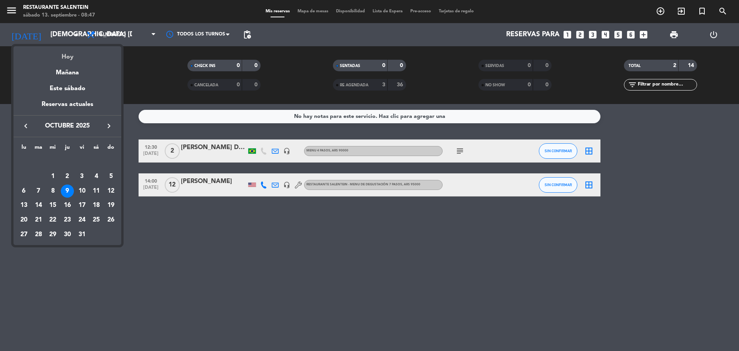
click at [65, 58] on div "Hoy" at bounding box center [67, 54] width 108 height 16
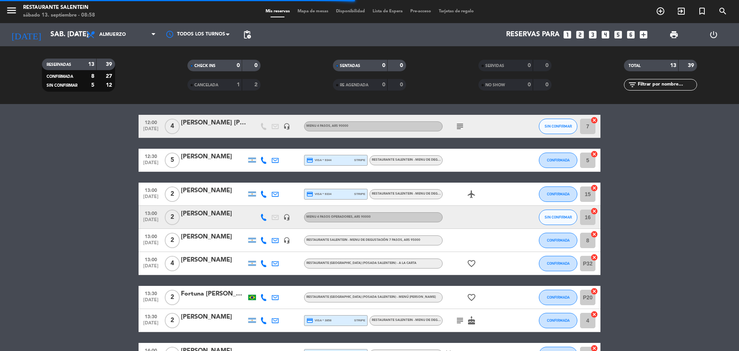
scroll to position [38, 0]
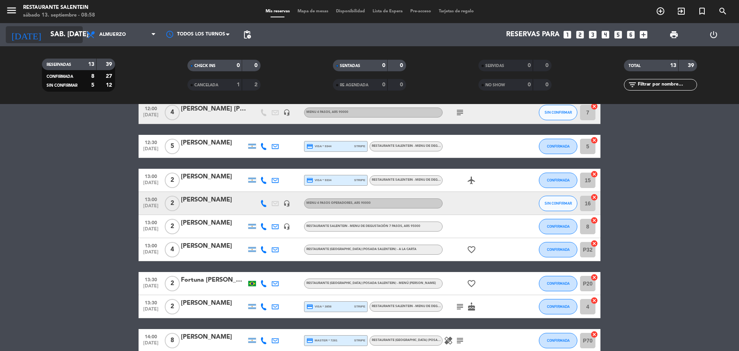
click at [78, 35] on icon "arrow_drop_down" at bounding box center [76, 34] width 9 height 9
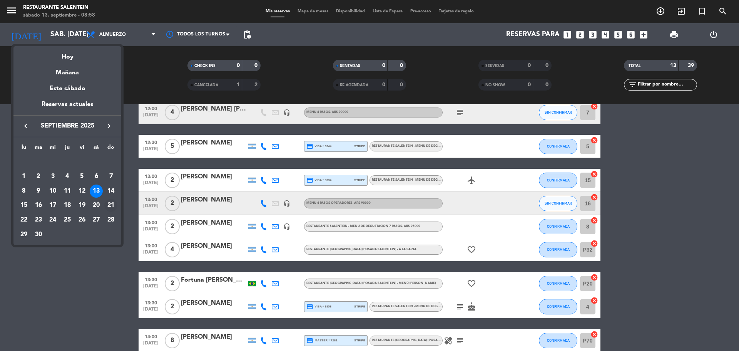
click at [110, 208] on div "21" at bounding box center [110, 205] width 13 height 13
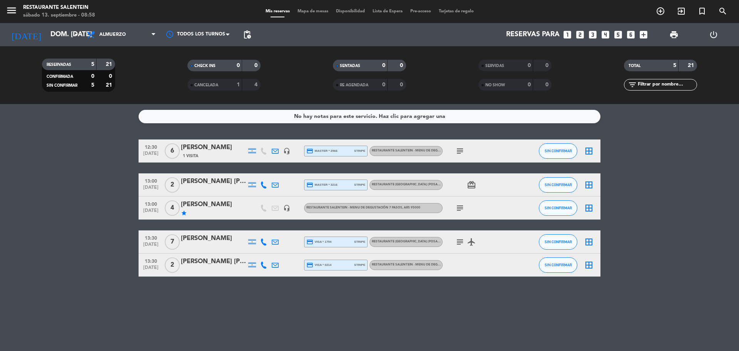
scroll to position [0, 0]
click at [75, 33] on icon "arrow_drop_down" at bounding box center [76, 34] width 9 height 9
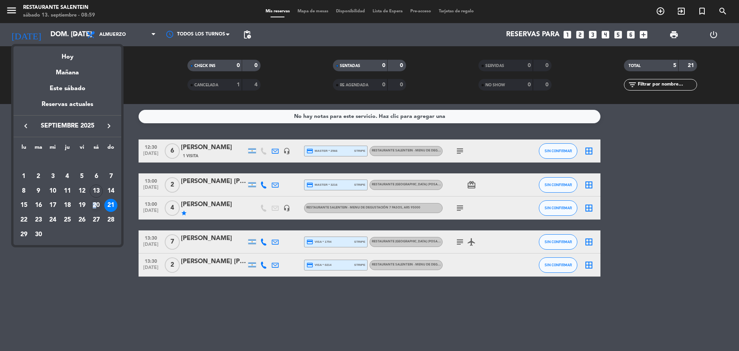
click at [95, 201] on div "20" at bounding box center [96, 205] width 13 height 13
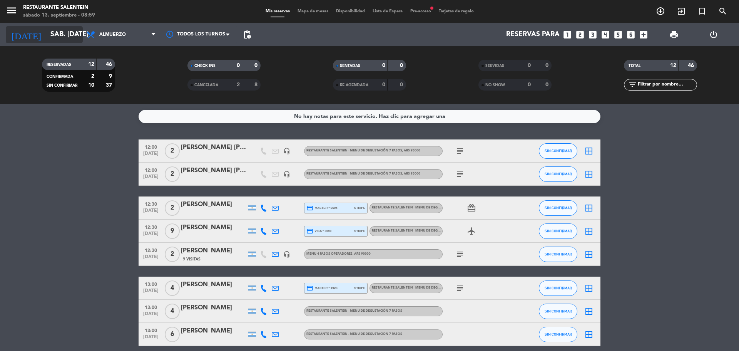
click at [72, 30] on icon "arrow_drop_down" at bounding box center [76, 34] width 9 height 9
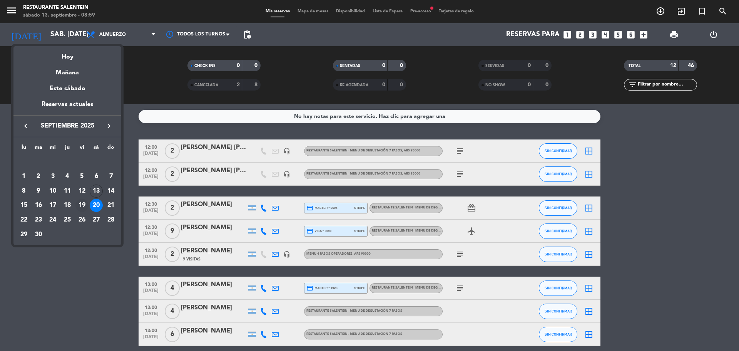
click at [85, 205] on div "19" at bounding box center [81, 205] width 13 height 13
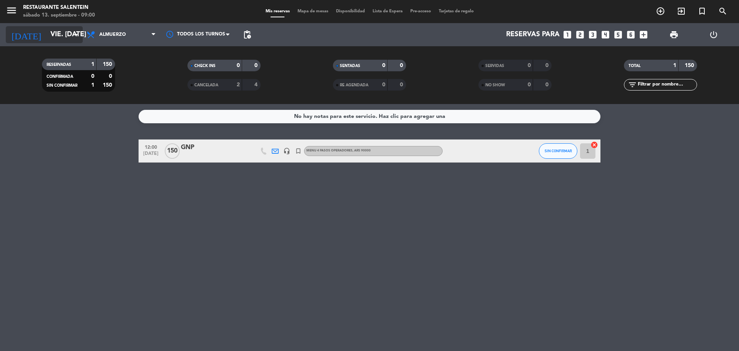
click at [80, 30] on icon "arrow_drop_down" at bounding box center [76, 34] width 9 height 9
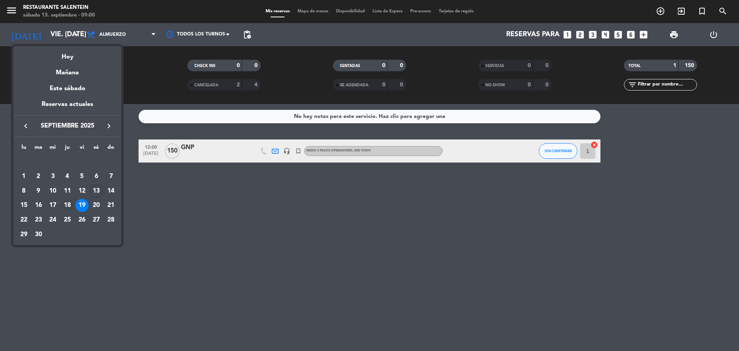
click at [68, 200] on div "18" at bounding box center [67, 205] width 13 height 13
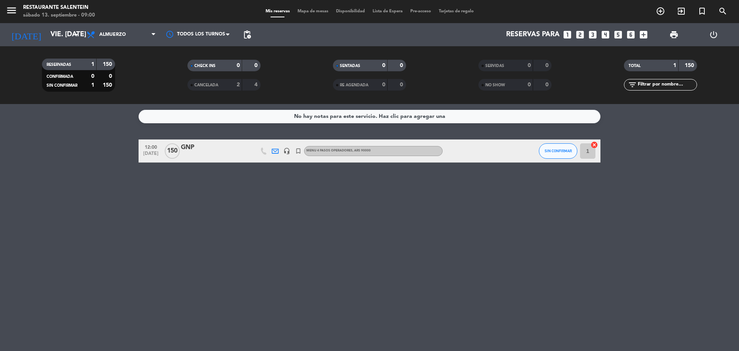
type input "[DEMOGRAPHIC_DATA] [DATE]"
